Goal: Check status: Check status

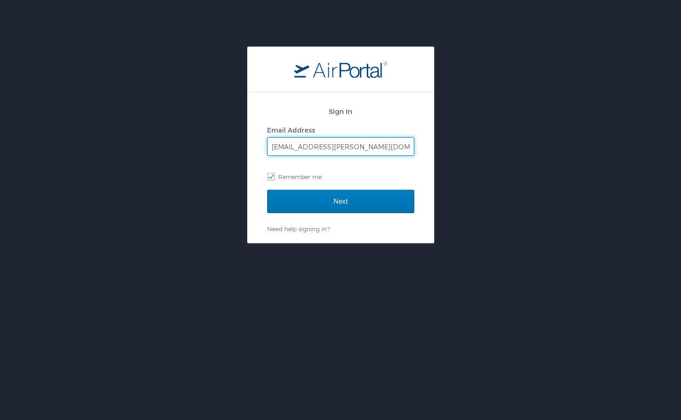
click at [340, 201] on input "Next" at bounding box center [340, 201] width 147 height 23
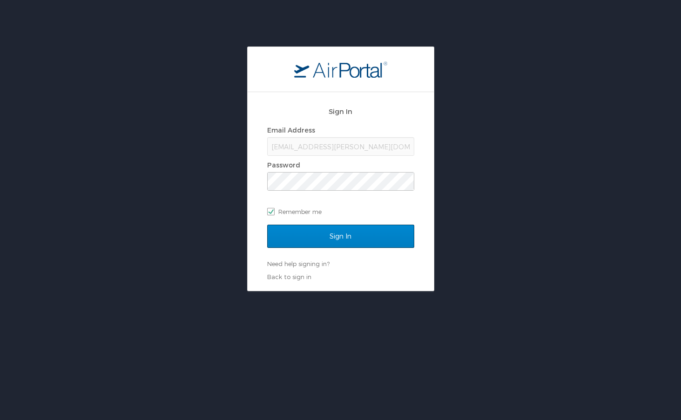
click at [351, 233] on input "Sign In" at bounding box center [340, 236] width 147 height 23
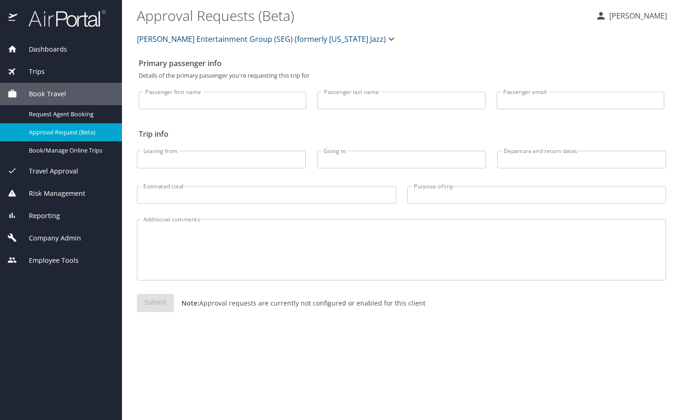
click at [38, 71] on span "Trips" at bounding box center [30, 72] width 27 height 10
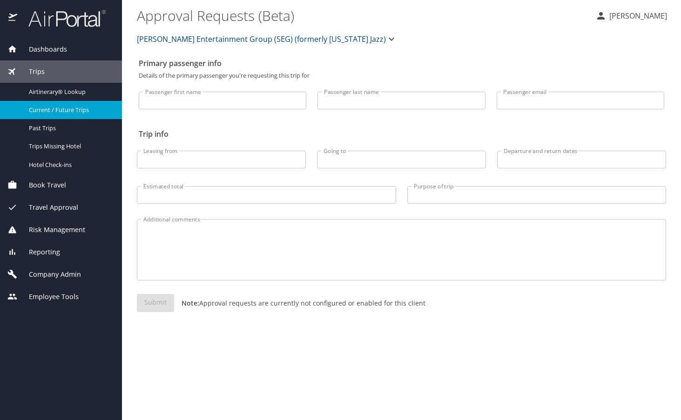
click at [45, 114] on span "Current / Future Trips" at bounding box center [70, 110] width 82 height 9
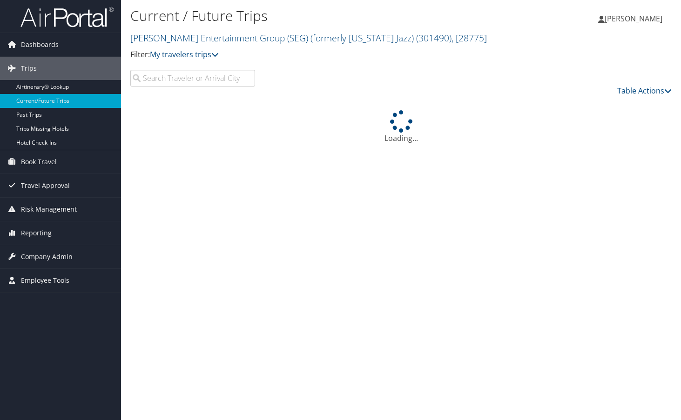
click at [164, 78] on input "search" at bounding box center [192, 78] width 125 height 17
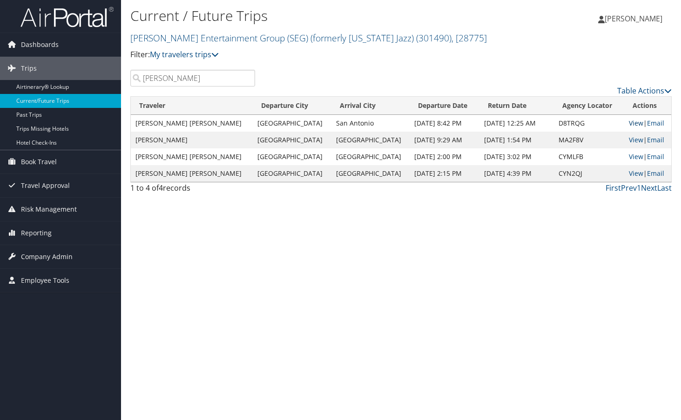
type input "William hardy"
click at [629, 125] on link "View" at bounding box center [636, 123] width 14 height 9
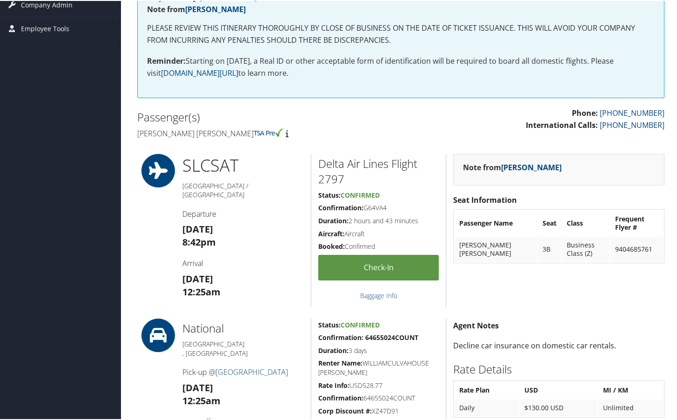
scroll to position [179, 0]
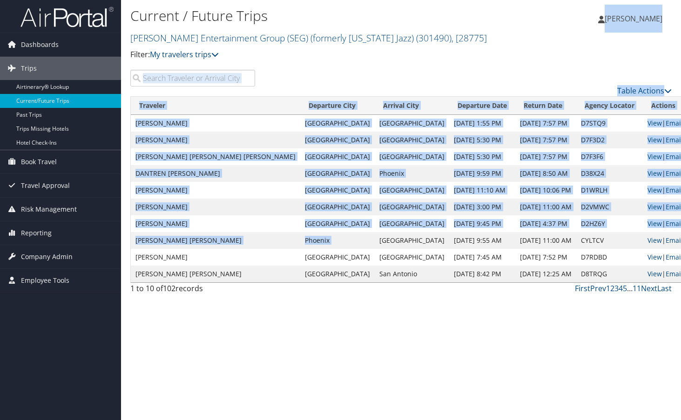
drag, startPoint x: 0, startPoint y: 0, endPoint x: 576, endPoint y: 10, distance: 576.4
click at [576, 12] on div "Current / Future Trips Smith Entertainment Group (SEG) (formerly Utah Jazz) ( 3…" at bounding box center [401, 210] width 560 height 420
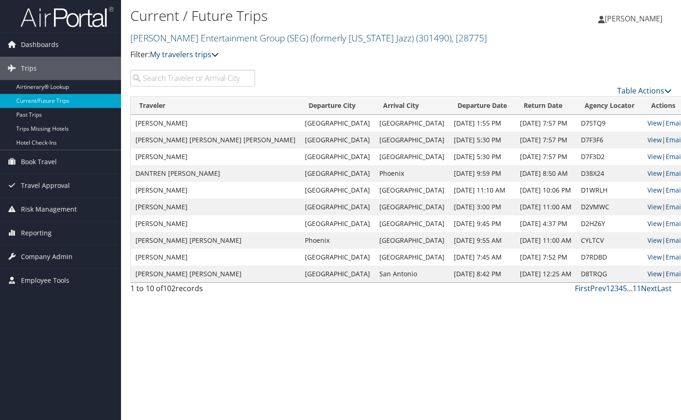
click at [647, 273] on link "View" at bounding box center [654, 274] width 14 height 9
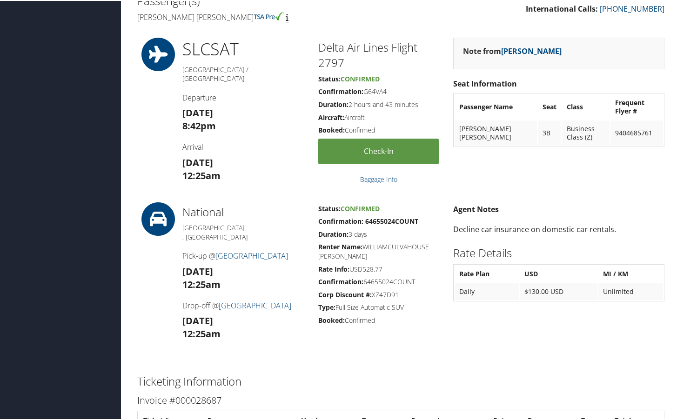
scroll to position [293, 0]
